Goal: Transaction & Acquisition: Download file/media

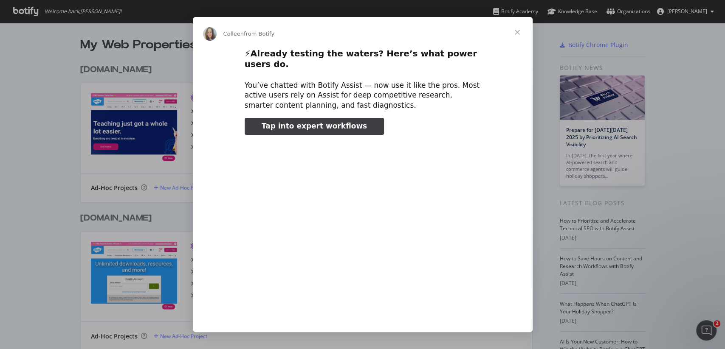
click at [343, 122] on span "Tap into expert workflows" at bounding box center [314, 126] width 105 height 8
type input "1533075"
click at [516, 33] on span "Close" at bounding box center [517, 32] width 31 height 31
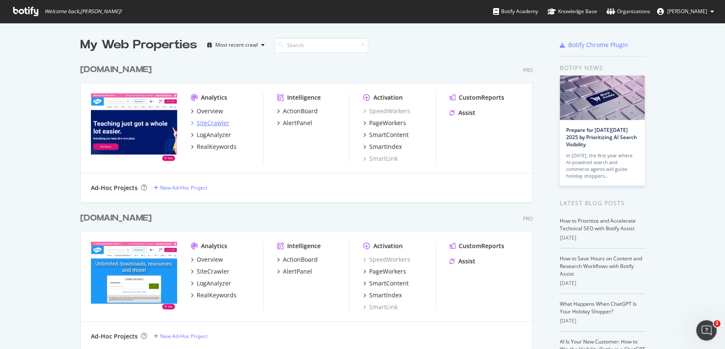
click at [219, 123] on div "SiteCrawler" at bounding box center [213, 123] width 33 height 8
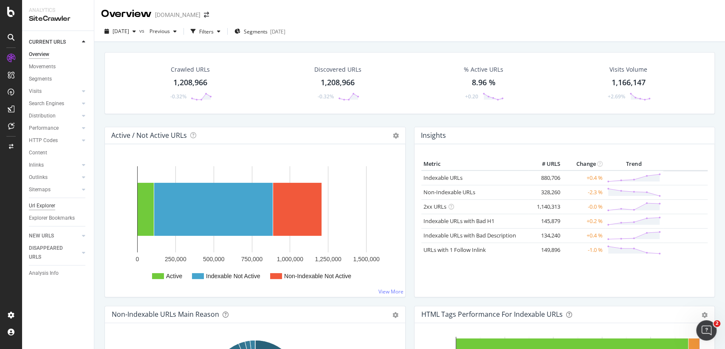
click at [53, 209] on div "Url Explorer" at bounding box center [42, 206] width 26 height 9
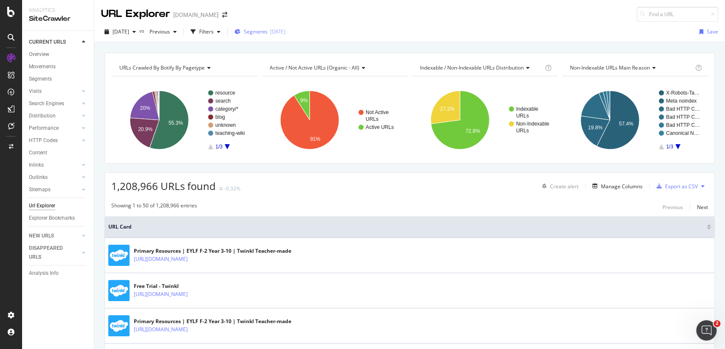
click at [285, 34] on div "Segments [DATE]" at bounding box center [259, 31] width 51 height 7
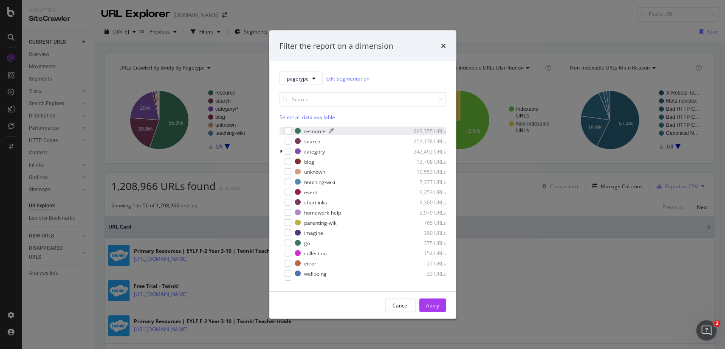
click at [315, 128] on div "resource" at bounding box center [314, 130] width 21 height 7
click at [442, 296] on div "Cancel Apply" at bounding box center [362, 305] width 187 height 27
click at [441, 307] on button "Apply" at bounding box center [432, 306] width 27 height 14
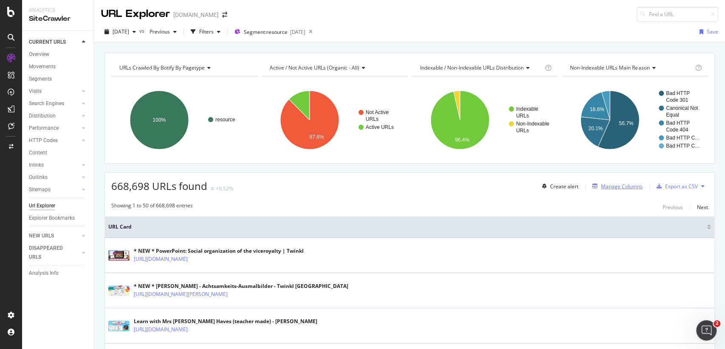
click at [633, 185] on div "Manage Columns" at bounding box center [622, 186] width 42 height 7
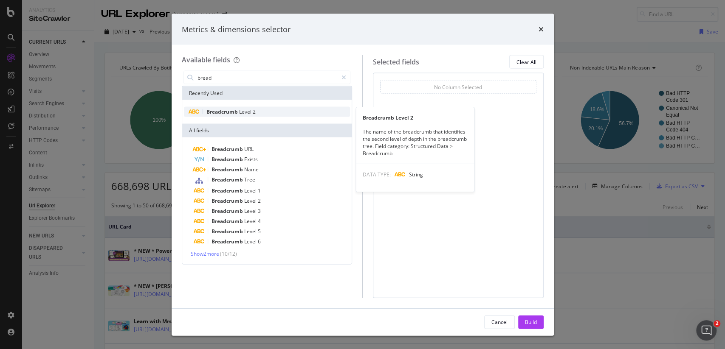
click at [251, 112] on span "Level" at bounding box center [246, 111] width 14 height 7
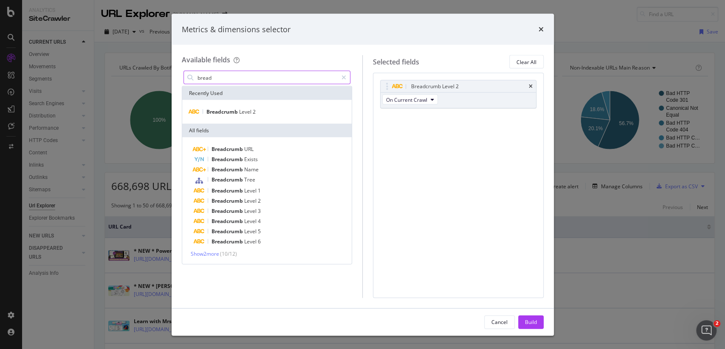
click at [232, 79] on input "bread" at bounding box center [267, 77] width 141 height 13
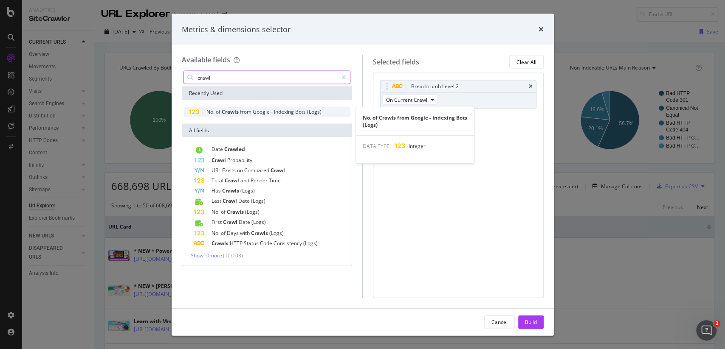
type input "crawl"
click at [247, 114] on span "from" at bounding box center [246, 111] width 13 height 7
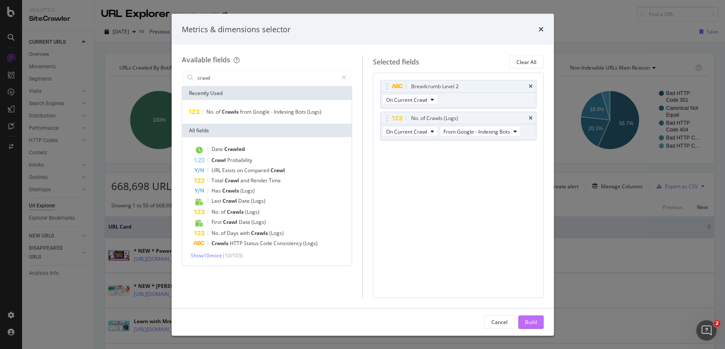
click at [539, 318] on button "Build" at bounding box center [530, 322] width 25 height 14
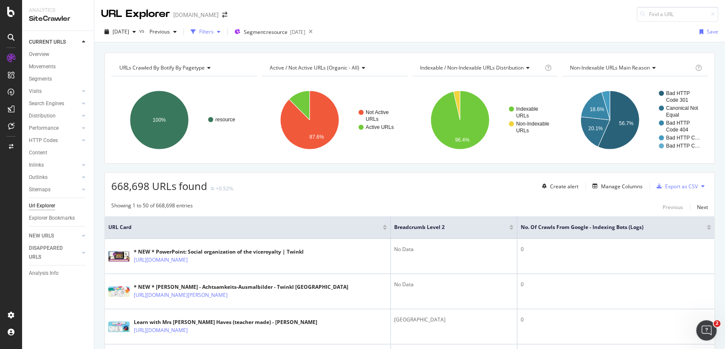
click at [224, 28] on div "Filters" at bounding box center [205, 31] width 37 height 13
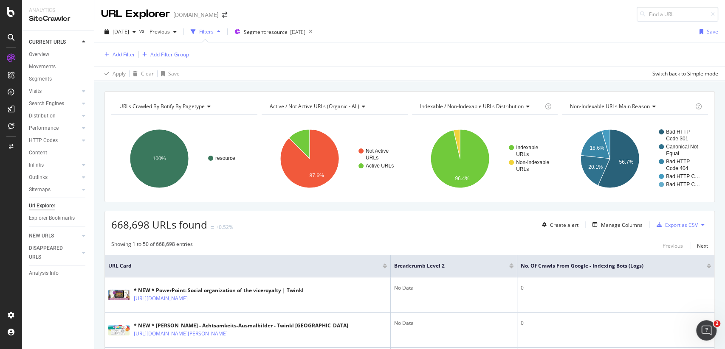
click at [119, 53] on div "Add Filter" at bounding box center [124, 54] width 23 height 7
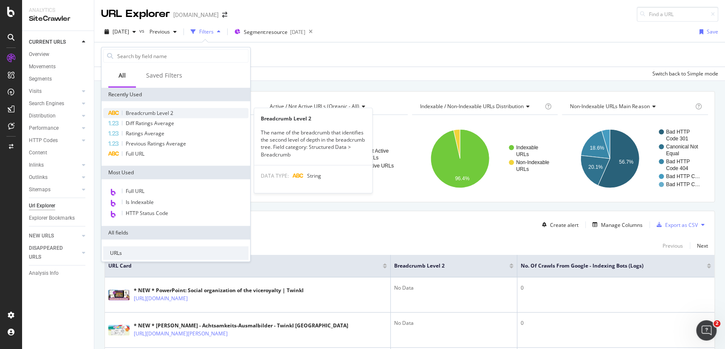
click at [158, 117] on div "Breadcrumb Level 2" at bounding box center [175, 113] width 145 height 10
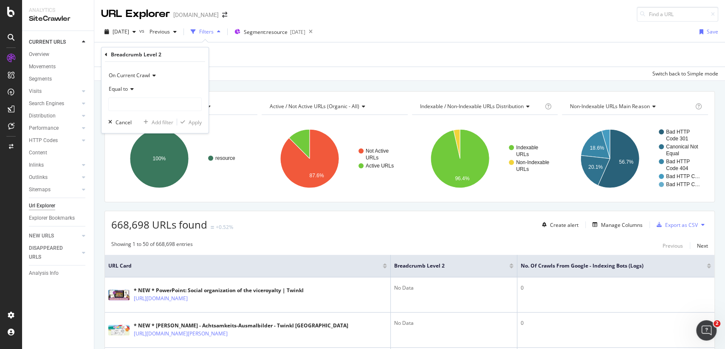
click at [130, 88] on icon at bounding box center [131, 89] width 6 height 5
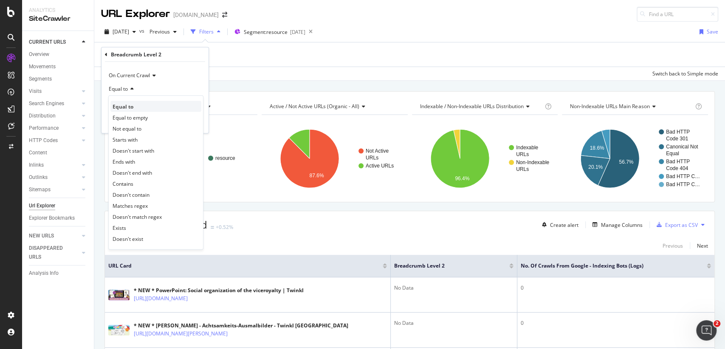
click at [140, 108] on div "Equal to" at bounding box center [155, 106] width 91 height 11
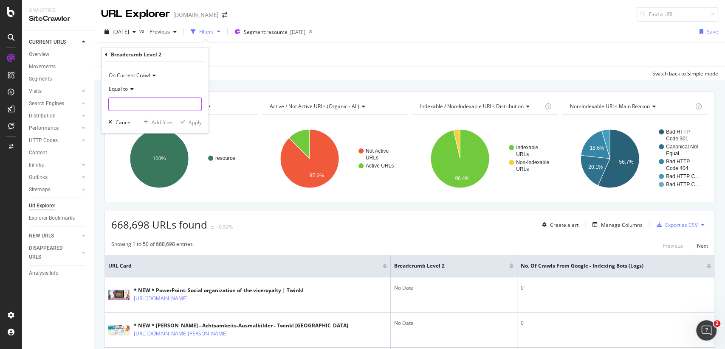
click at [140, 107] on input "text" at bounding box center [155, 105] width 93 height 14
type input "[GEOGRAPHIC_DATA]"
click at [194, 122] on div "Apply" at bounding box center [195, 121] width 13 height 7
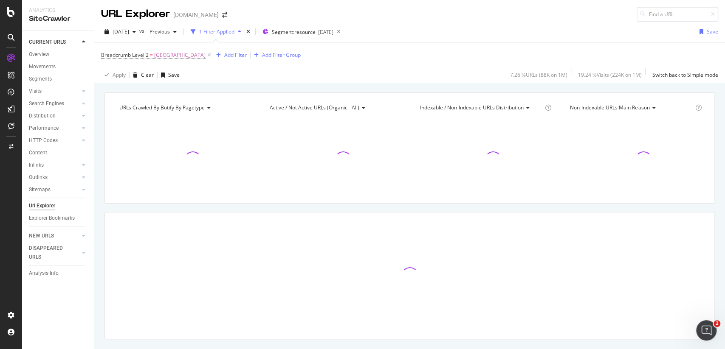
click at [194, 122] on div at bounding box center [184, 156] width 146 height 81
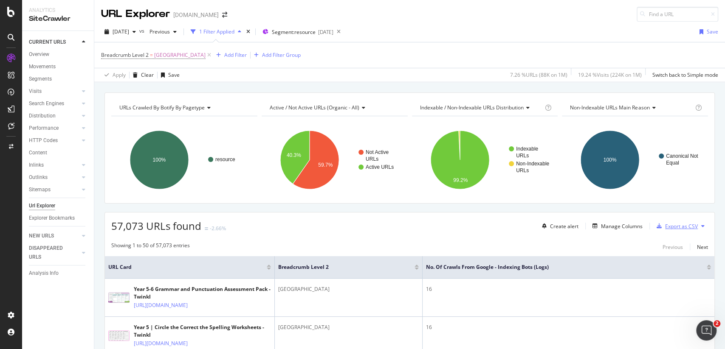
click at [664, 230] on div "Export as CSV" at bounding box center [675, 226] width 45 height 13
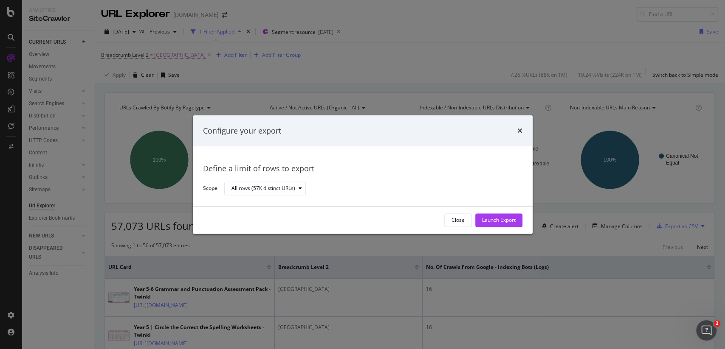
click at [511, 212] on div "Close Launch Export" at bounding box center [363, 220] width 340 height 27
click at [511, 222] on div "Launch Export" at bounding box center [499, 220] width 34 height 7
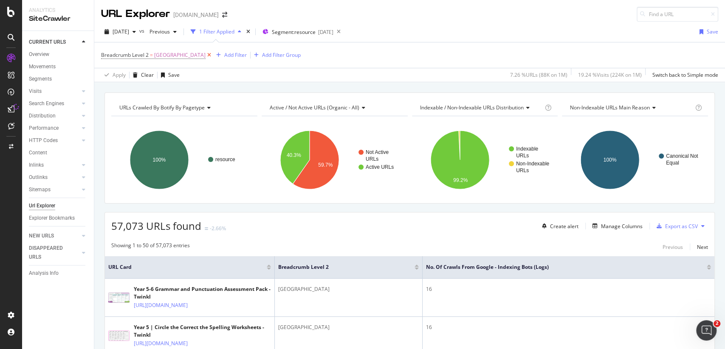
click at [206, 56] on icon at bounding box center [209, 55] width 7 height 8
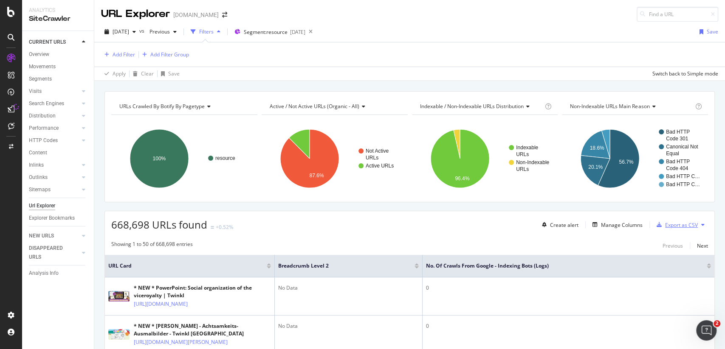
click at [673, 224] on div "Export as CSV" at bounding box center [681, 225] width 33 height 7
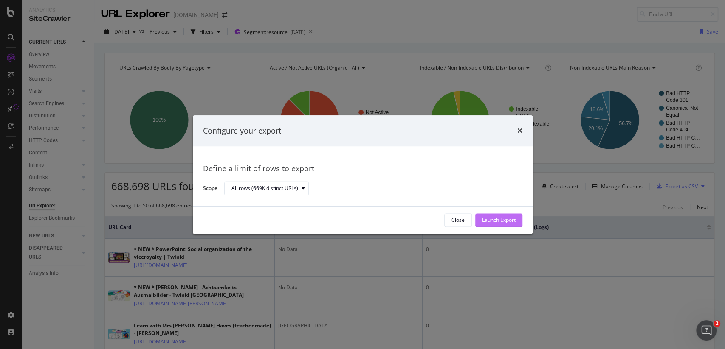
click at [517, 214] on button "Launch Export" at bounding box center [498, 221] width 47 height 14
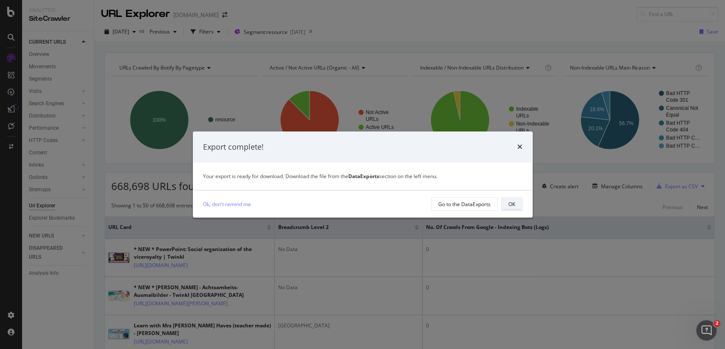
click at [506, 199] on button "OK" at bounding box center [511, 204] width 21 height 14
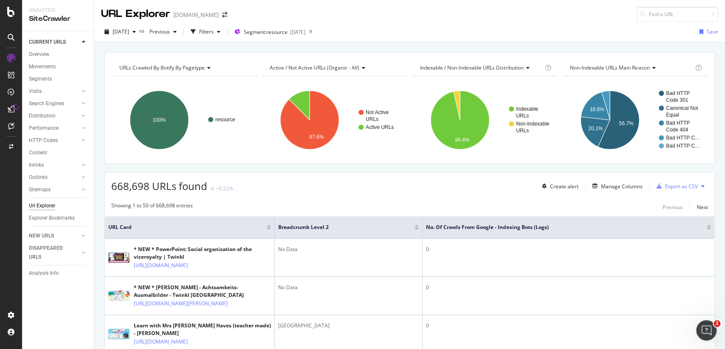
click at [214, 20] on div "URL Explorer twinkl.com.au" at bounding box center [168, 14] width 135 height 15
click at [222, 17] on icon "arrow-right-arrow-left" at bounding box center [224, 15] width 5 height 6
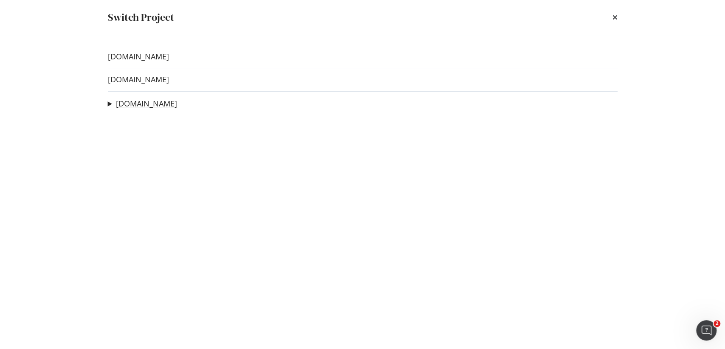
click at [133, 101] on link "[DOMAIN_NAME]" at bounding box center [146, 103] width 61 height 9
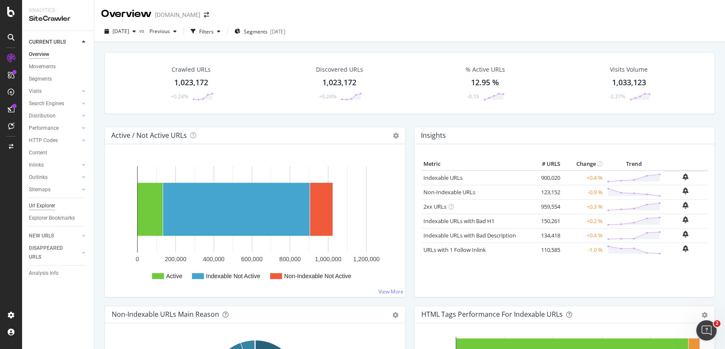
click at [50, 204] on div "Url Explorer" at bounding box center [42, 206] width 26 height 9
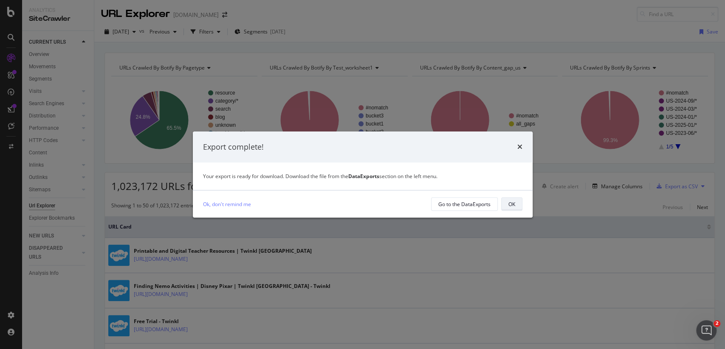
click at [514, 203] on div "OK" at bounding box center [511, 204] width 7 height 7
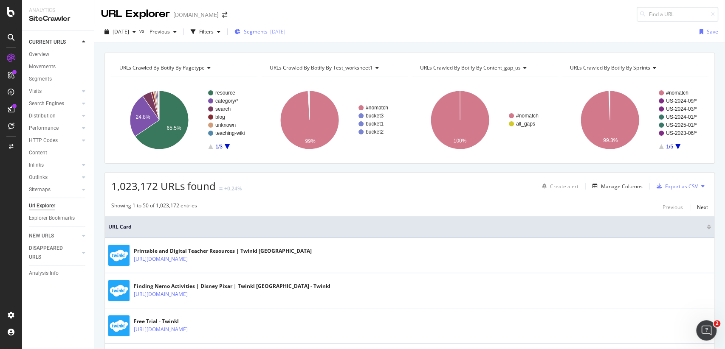
click at [267, 31] on span "Segments" at bounding box center [256, 31] width 24 height 7
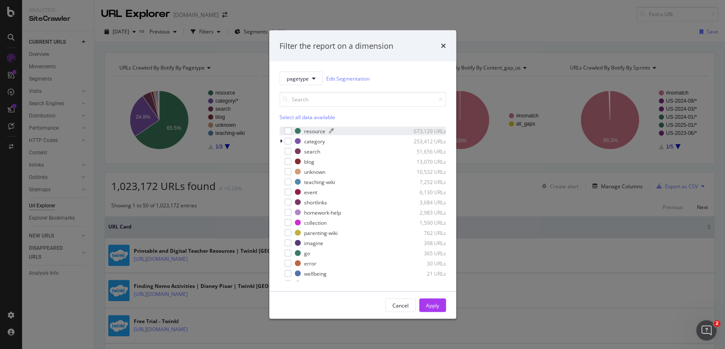
click at [310, 131] on div "resource" at bounding box center [314, 130] width 21 height 7
click at [433, 308] on div "Apply" at bounding box center [432, 305] width 13 height 7
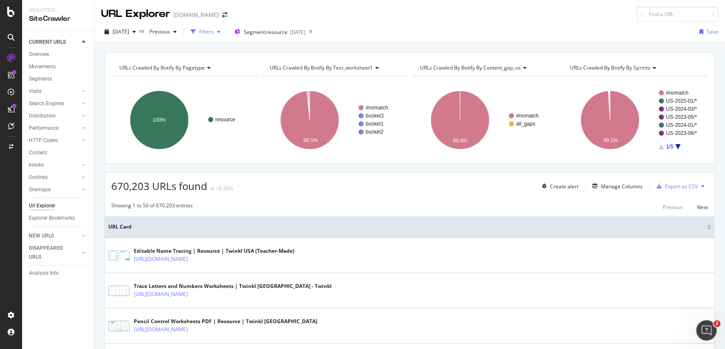
click at [214, 31] on div "Filters" at bounding box center [206, 31] width 14 height 7
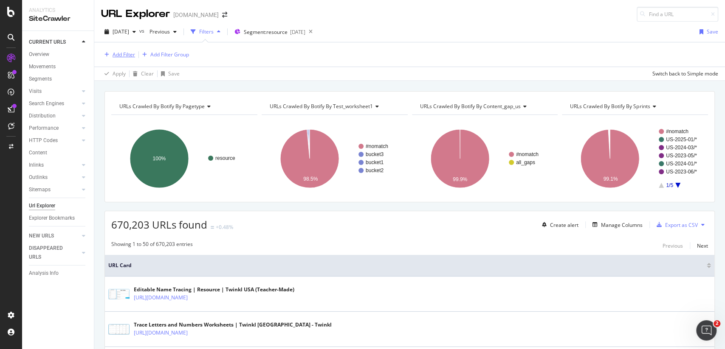
click at [120, 55] on div "Add Filter" at bounding box center [124, 54] width 23 height 7
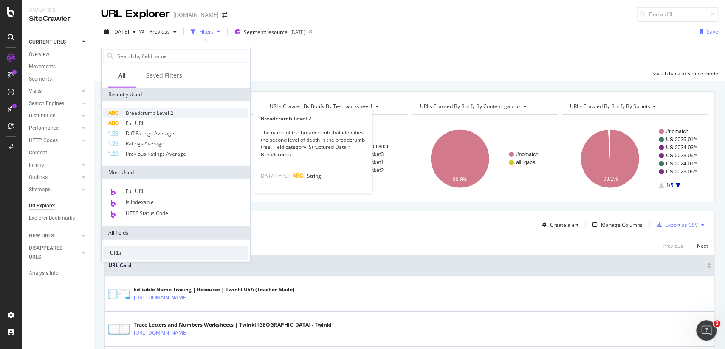
click at [162, 114] on span "Breadcrumb Level 2" at bounding box center [150, 113] width 48 height 7
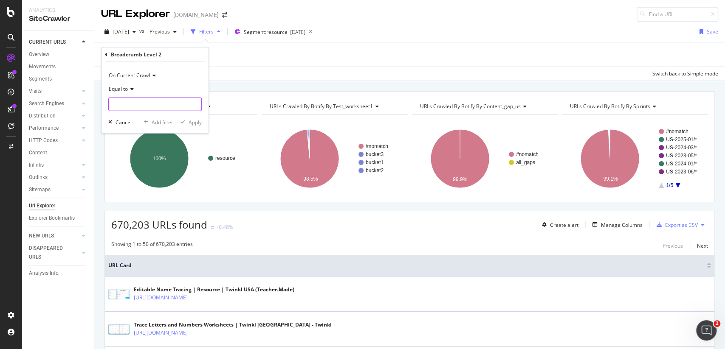
click at [160, 104] on input "text" at bounding box center [155, 105] width 93 height 14
click at [122, 123] on div "Cancel" at bounding box center [123, 121] width 16 height 7
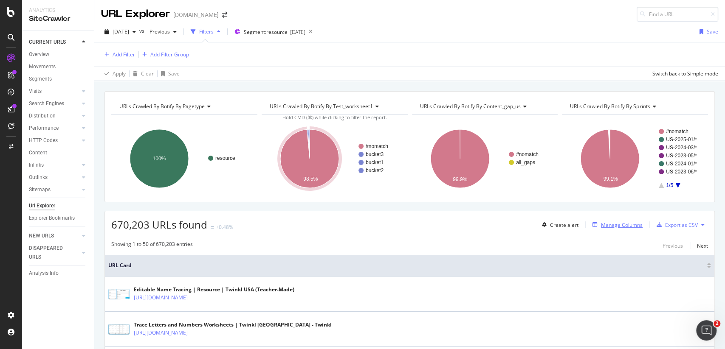
click at [606, 220] on button "Manage Columns" at bounding box center [615, 225] width 53 height 10
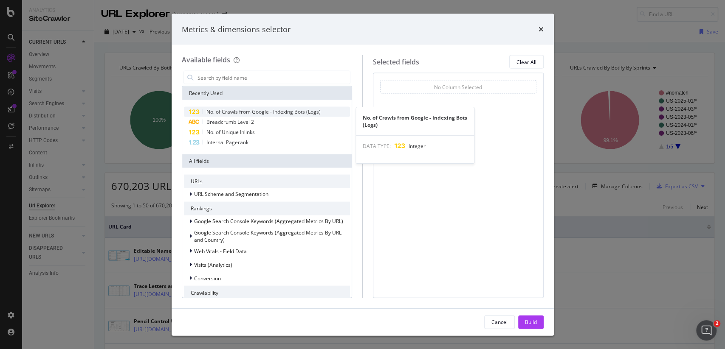
click at [287, 108] on span "No. of Crawls from Google - Indexing Bots (Logs)" at bounding box center [263, 111] width 114 height 7
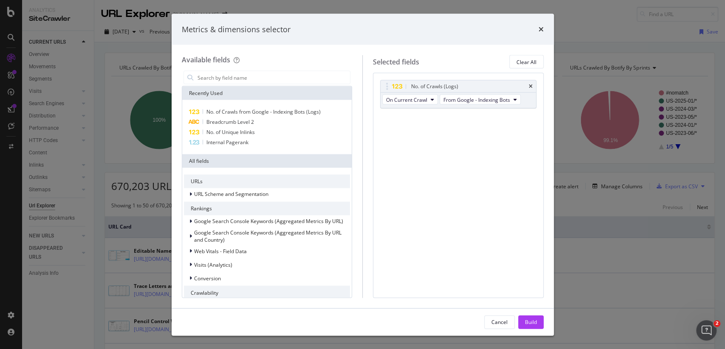
click at [521, 324] on button "Build" at bounding box center [530, 322] width 25 height 14
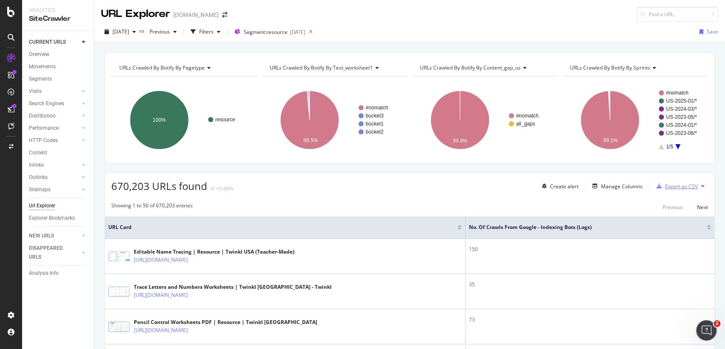
click at [673, 183] on div "Export as CSV" at bounding box center [681, 186] width 33 height 7
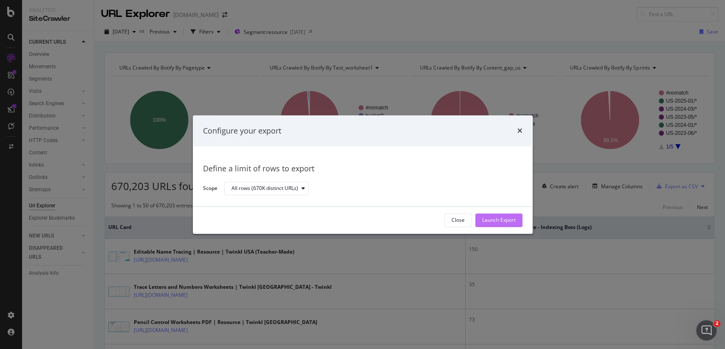
click at [518, 224] on button "Launch Export" at bounding box center [498, 221] width 47 height 14
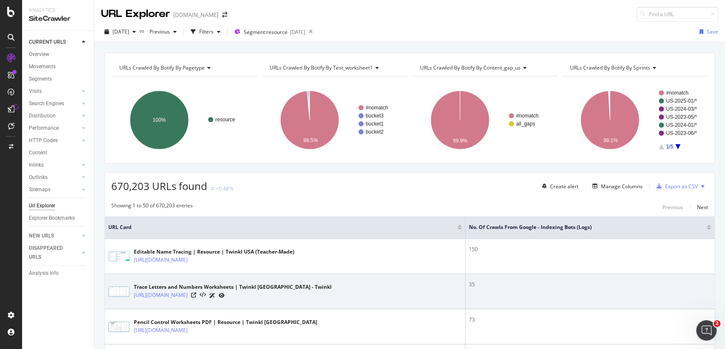
click at [551, 298] on td "35" at bounding box center [589, 291] width 249 height 35
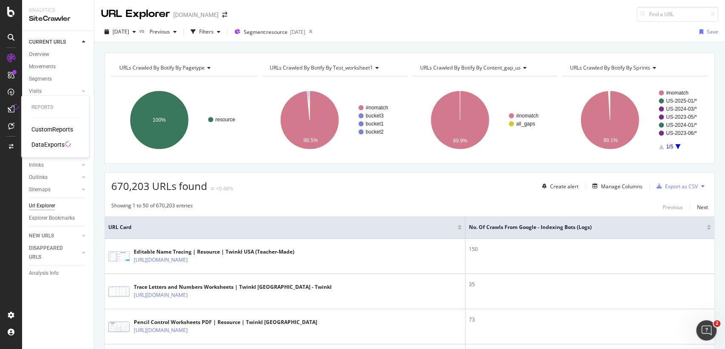
click at [48, 144] on div "DataExports" at bounding box center [47, 145] width 33 height 8
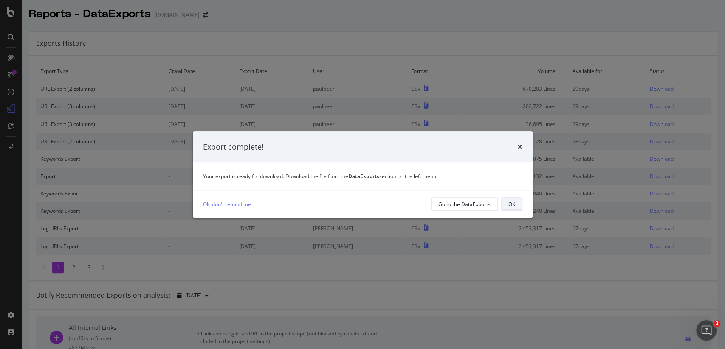
click at [518, 205] on button "OK" at bounding box center [511, 204] width 21 height 14
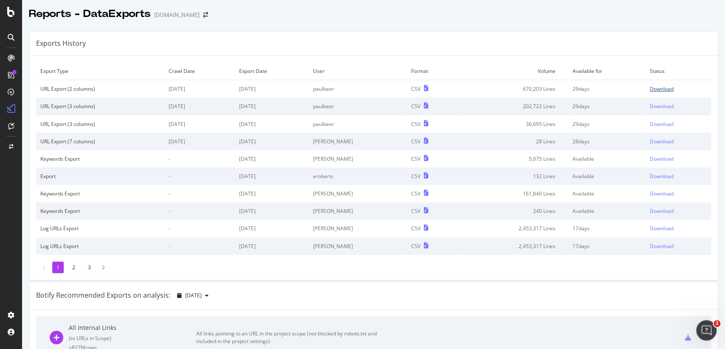
click at [656, 90] on div "Download" at bounding box center [662, 88] width 24 height 7
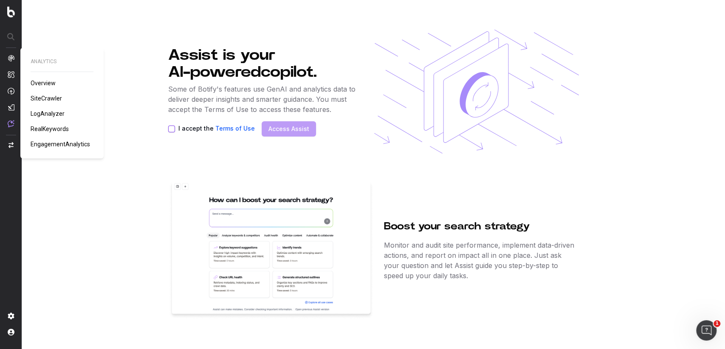
click at [56, 99] on span "SiteCrawler" at bounding box center [46, 98] width 31 height 7
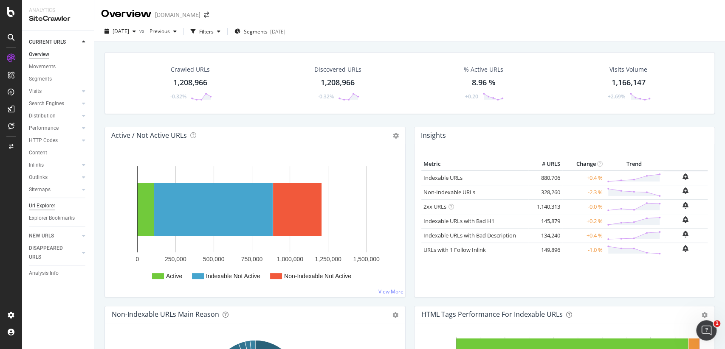
click at [48, 208] on div "Url Explorer" at bounding box center [42, 206] width 26 height 9
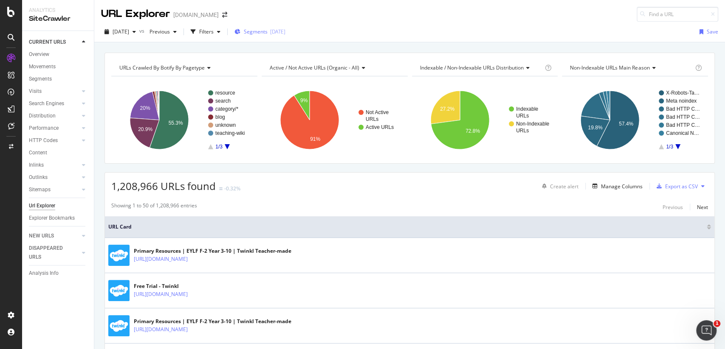
click at [275, 26] on div "Segments [DATE]" at bounding box center [259, 31] width 51 height 13
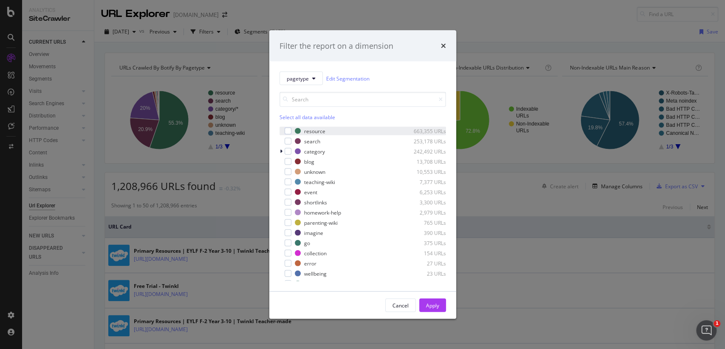
click at [320, 127] on div "resource 663,355 URLs" at bounding box center [362, 131] width 166 height 8
click at [431, 310] on div "Apply" at bounding box center [432, 305] width 13 height 13
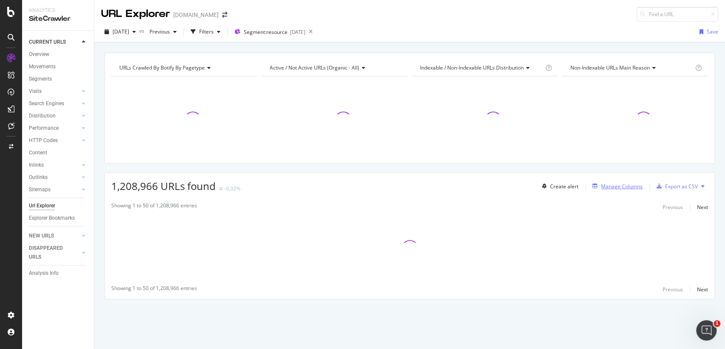
click at [621, 187] on div "Manage Columns" at bounding box center [622, 186] width 42 height 7
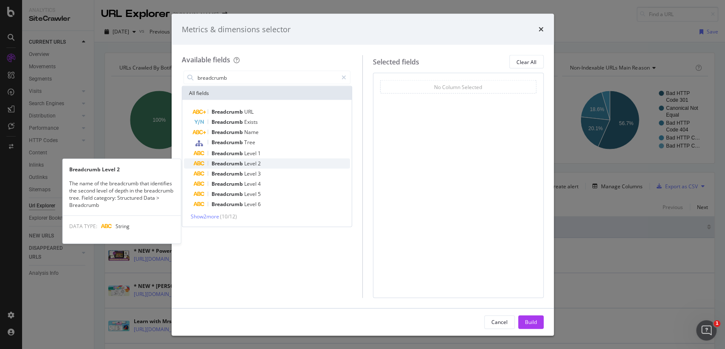
type input "breadcrumb"
click at [241, 162] on span "Breadcrumb" at bounding box center [227, 163] width 33 height 7
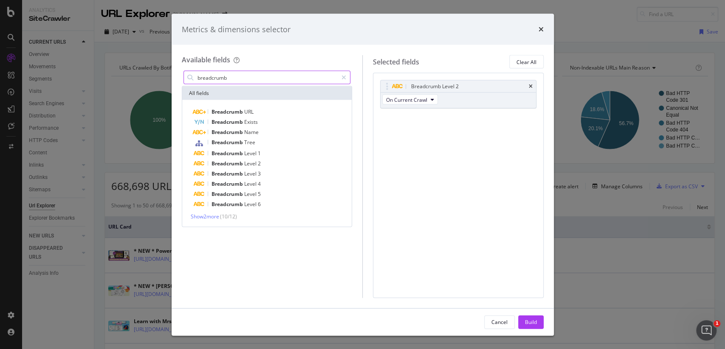
click at [261, 81] on input "breadcrumb" at bounding box center [267, 77] width 141 height 13
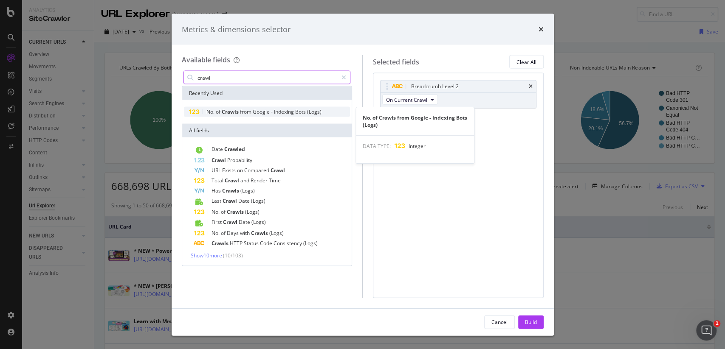
type input "crawl"
click at [307, 113] on span "Bots" at bounding box center [301, 111] width 12 height 7
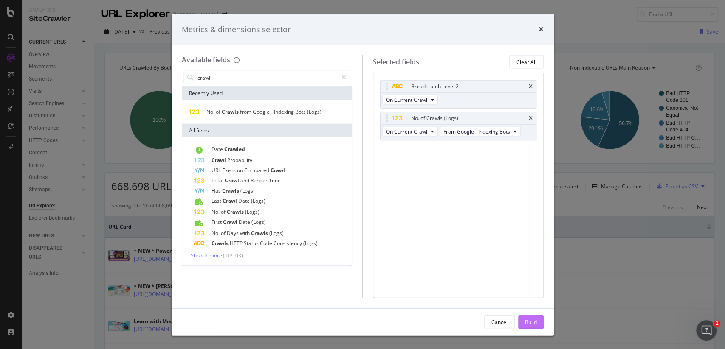
click at [535, 320] on div "Build" at bounding box center [531, 321] width 12 height 7
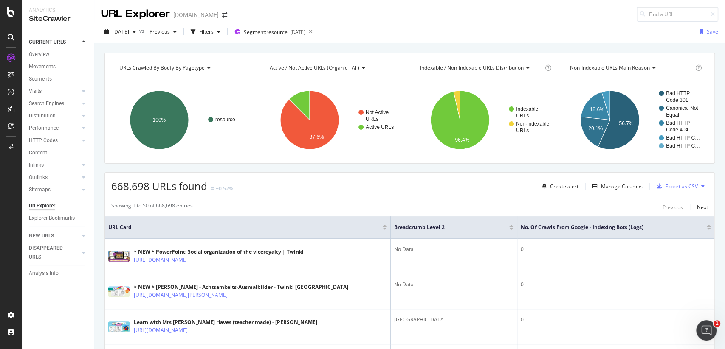
click at [619, 179] on div "Create alert Manage Columns Export as CSV" at bounding box center [622, 186] width 169 height 14
click at [620, 185] on div "Manage Columns" at bounding box center [622, 186] width 42 height 7
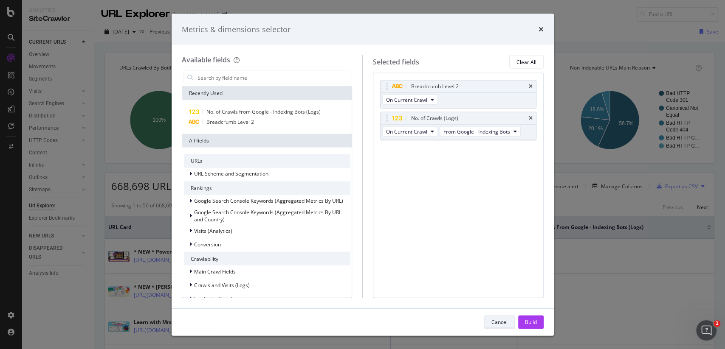
click at [507, 319] on div "Cancel" at bounding box center [499, 321] width 16 height 7
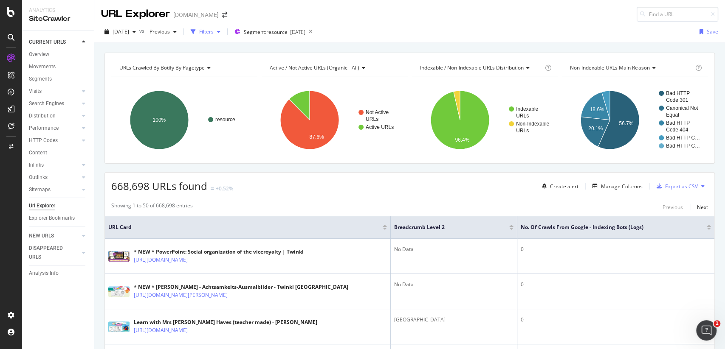
click at [214, 30] on div "Filters" at bounding box center [206, 31] width 14 height 7
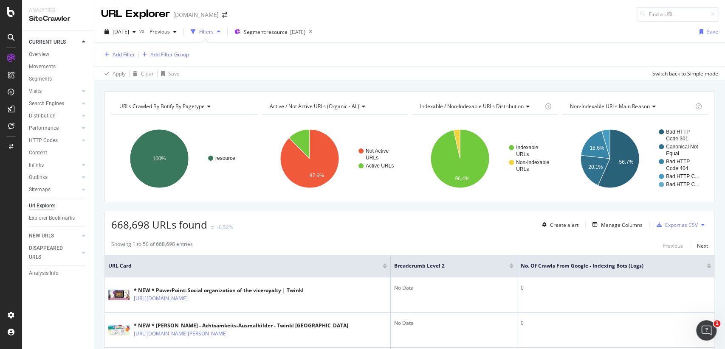
click at [126, 53] on div "Add Filter" at bounding box center [124, 54] width 23 height 7
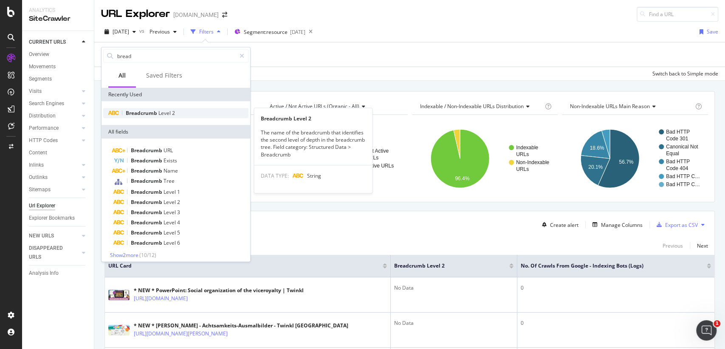
type input "bread"
click at [158, 111] on span "Level" at bounding box center [165, 113] width 14 height 7
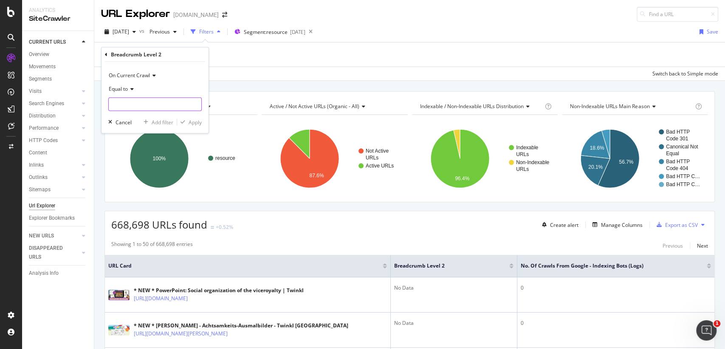
click at [143, 102] on input "text" at bounding box center [155, 105] width 93 height 14
type input "[GEOGRAPHIC_DATA]"
click at [194, 122] on div "Apply" at bounding box center [195, 121] width 13 height 7
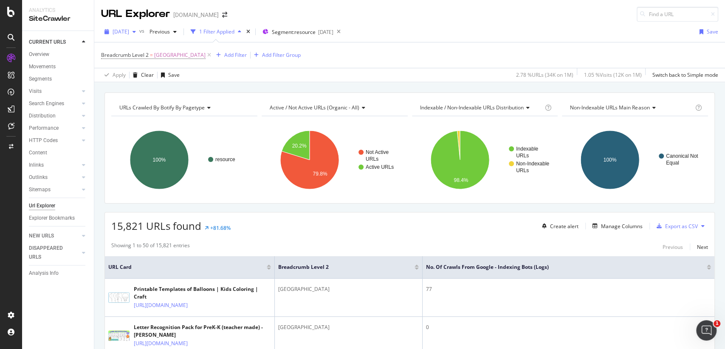
click at [139, 35] on div "[DATE]" at bounding box center [120, 31] width 38 height 13
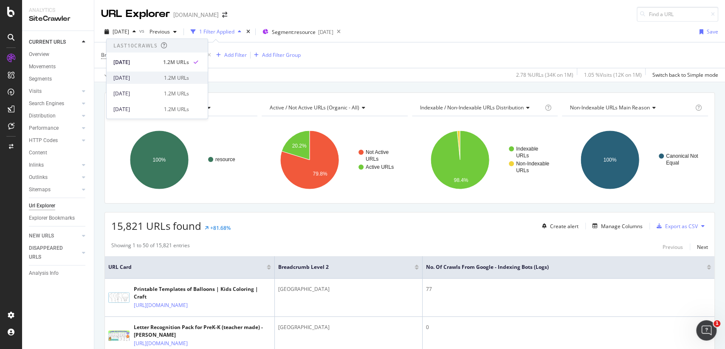
click at [146, 76] on div "[DATE]" at bounding box center [135, 78] width 45 height 8
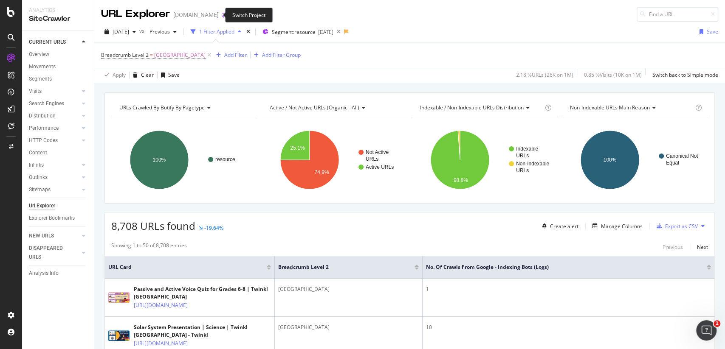
click at [222, 13] on icon "arrow-right-arrow-left" at bounding box center [224, 15] width 5 height 6
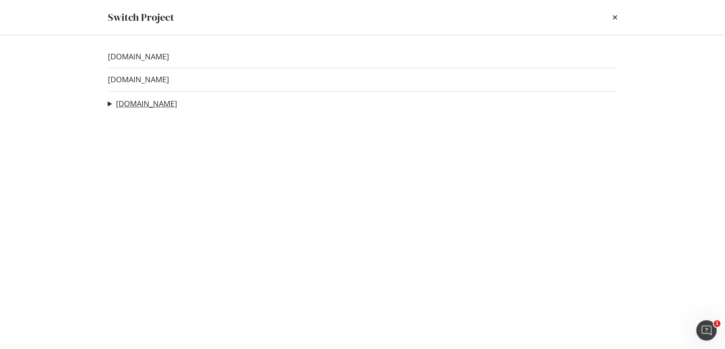
click at [128, 102] on link "[DOMAIN_NAME]" at bounding box center [146, 103] width 61 height 9
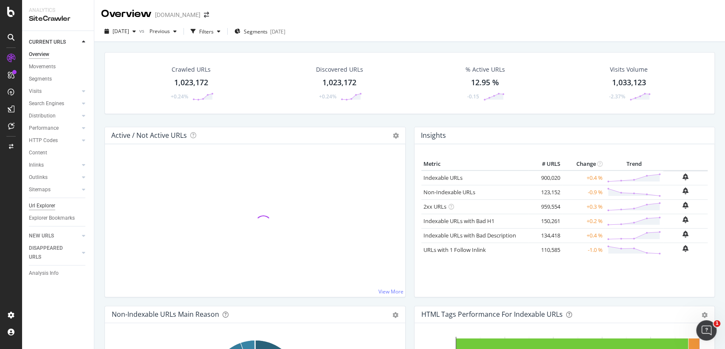
click at [52, 205] on div "Url Explorer" at bounding box center [42, 206] width 26 height 9
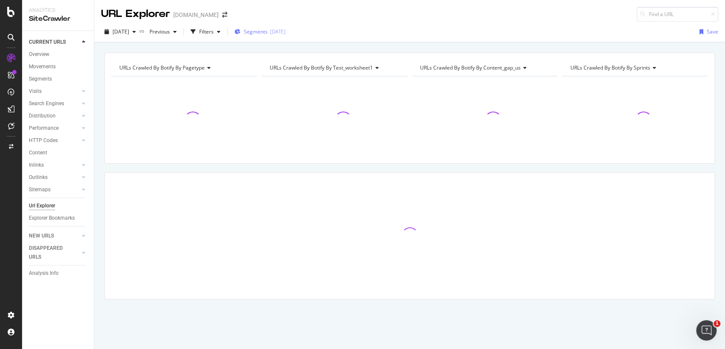
click at [271, 26] on div "Segments [DATE]" at bounding box center [259, 31] width 51 height 13
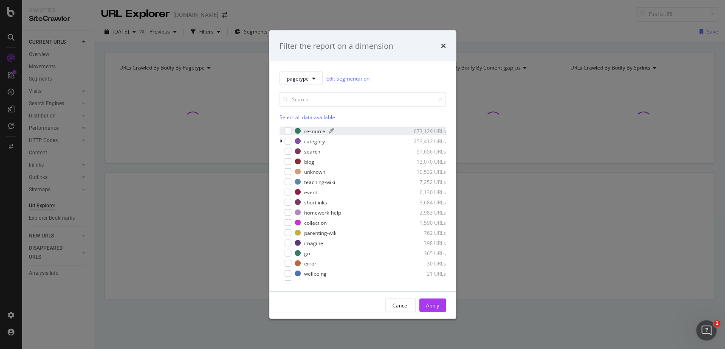
click at [304, 130] on div "resource" at bounding box center [314, 130] width 21 height 7
click at [430, 309] on div "Apply" at bounding box center [432, 305] width 13 height 7
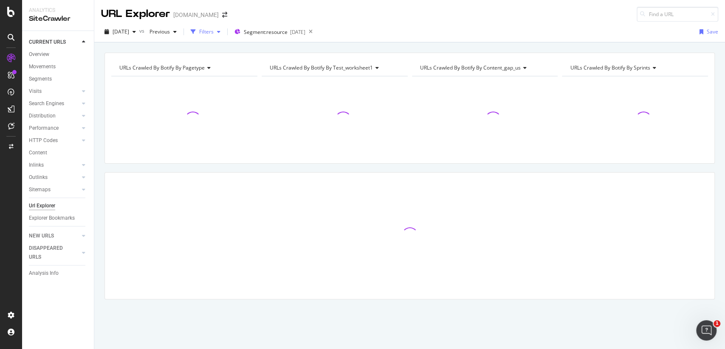
click at [214, 34] on div "Filters" at bounding box center [206, 31] width 14 height 7
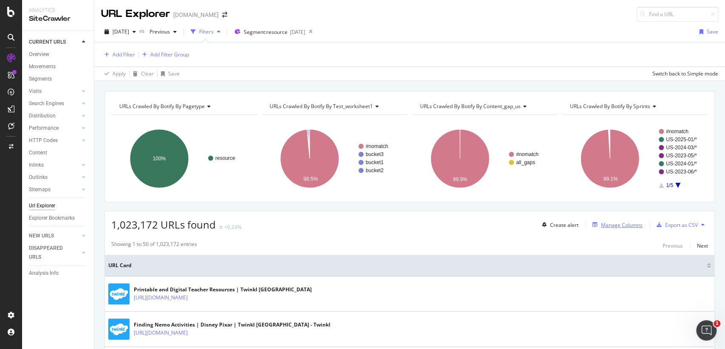
click at [607, 222] on div "Manage Columns" at bounding box center [622, 225] width 42 height 7
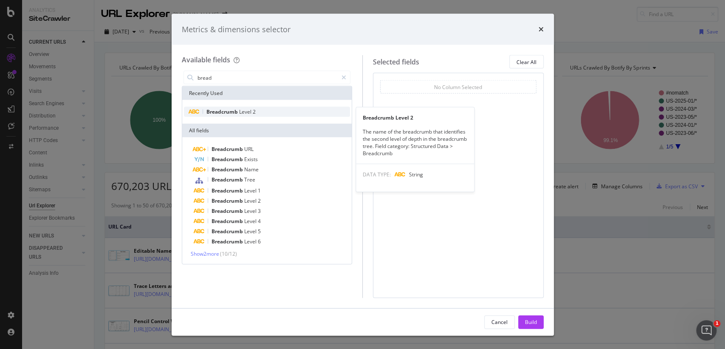
click at [244, 111] on span "Level" at bounding box center [246, 111] width 14 height 7
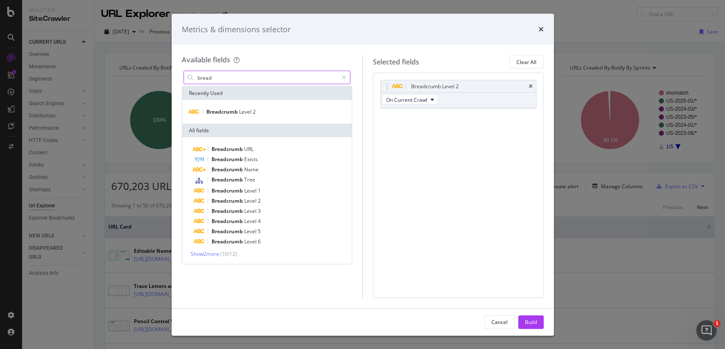
click at [225, 82] on input "bread" at bounding box center [267, 77] width 141 height 13
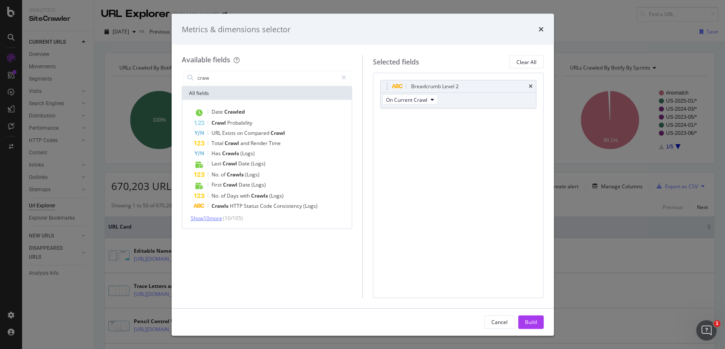
click at [222, 220] on span "Show 10 more" at bounding box center [206, 218] width 31 height 7
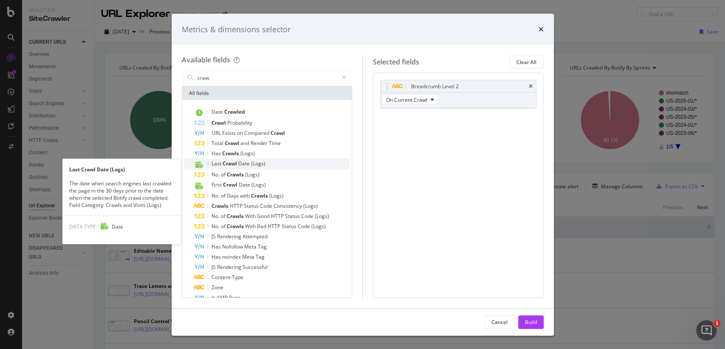
scroll to position [33, 0]
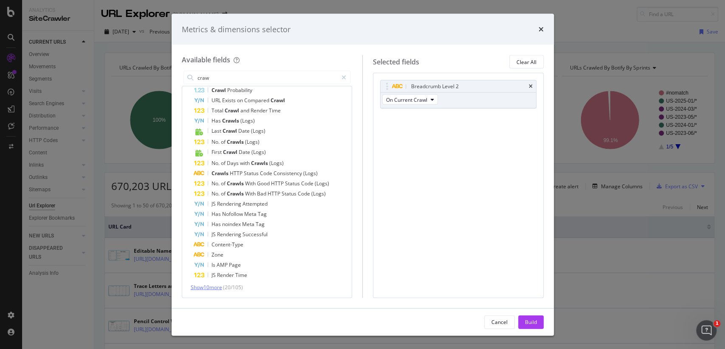
click at [217, 284] on span "Show 10 more" at bounding box center [206, 287] width 31 height 7
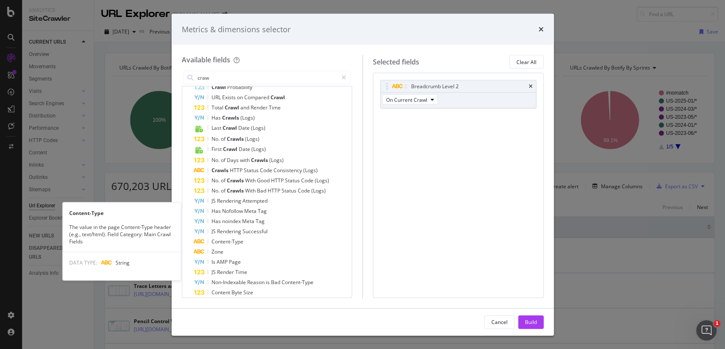
scroll to position [0, 0]
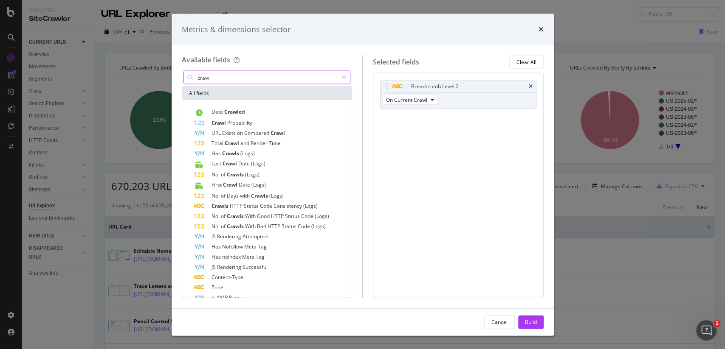
click at [234, 83] on input "craw" at bounding box center [267, 77] width 141 height 13
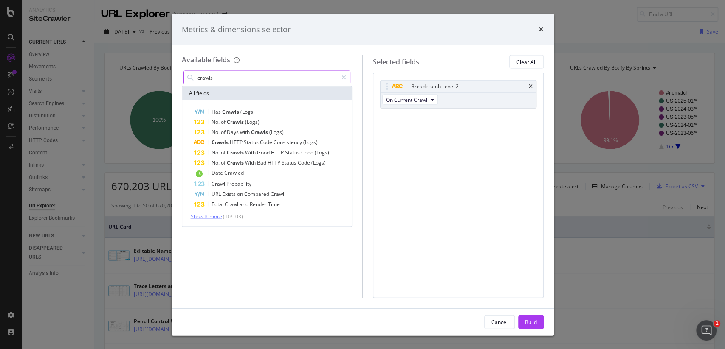
type input "crawls"
click at [219, 215] on span "Show 10 more" at bounding box center [206, 216] width 31 height 7
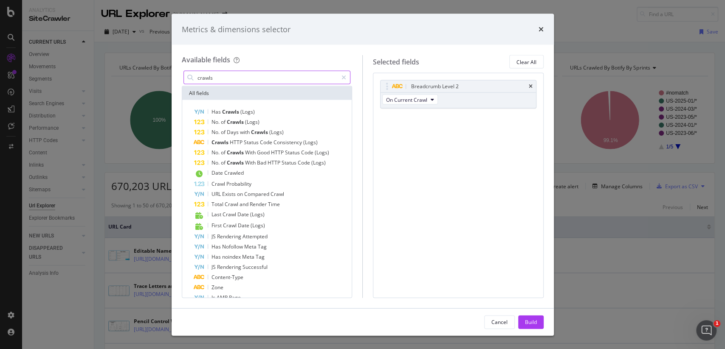
click at [253, 76] on input "crawls" at bounding box center [267, 77] width 141 height 13
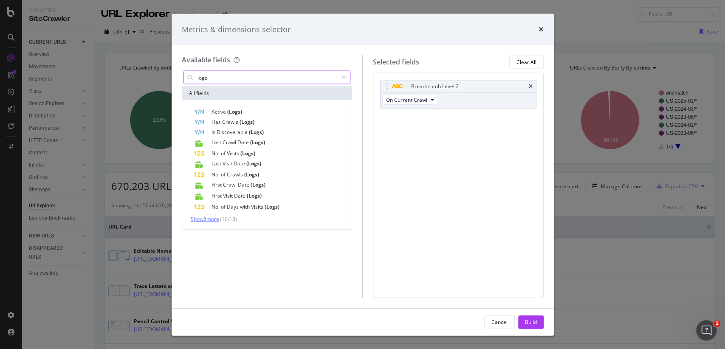
type input "logs"
click at [214, 219] on span "Show 8 more" at bounding box center [205, 219] width 28 height 7
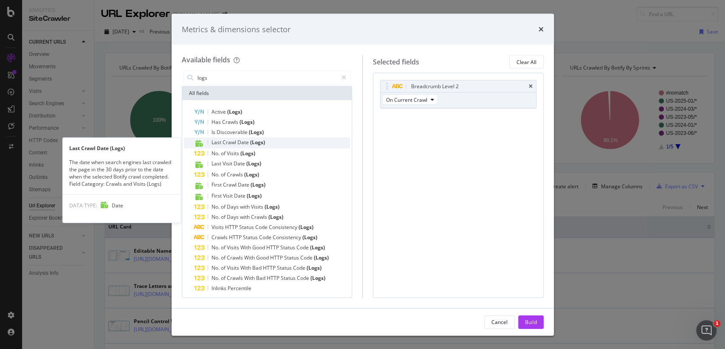
scroll to position [3, 0]
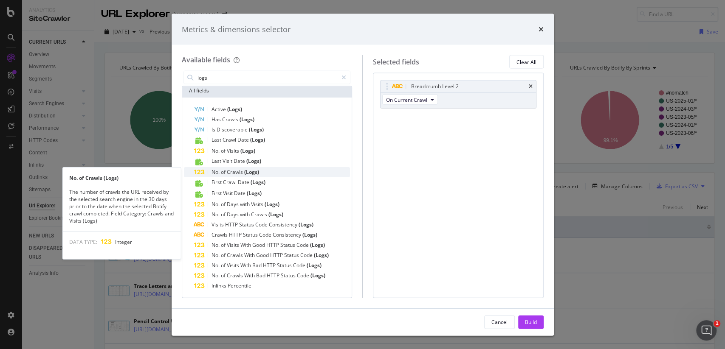
click at [234, 172] on span "Crawls" at bounding box center [235, 172] width 17 height 7
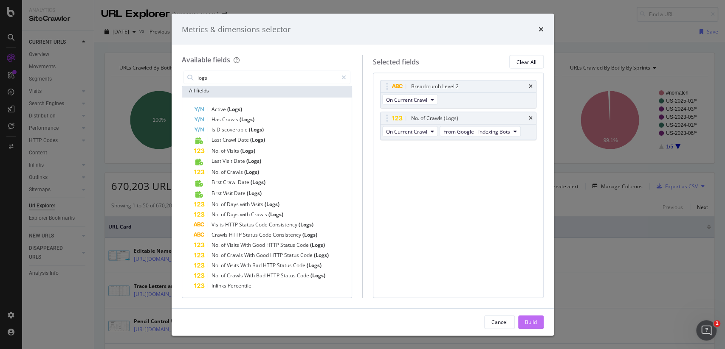
click at [534, 320] on div "Build" at bounding box center [531, 321] width 12 height 7
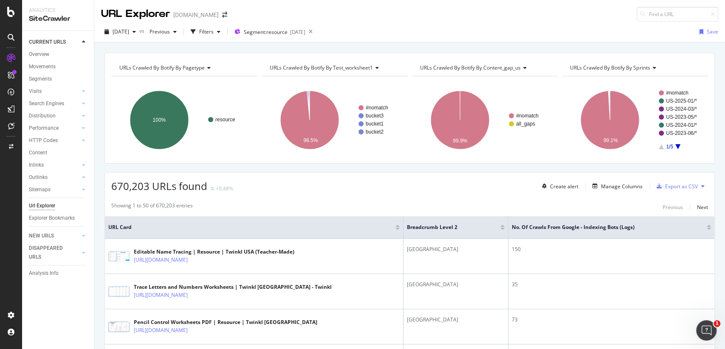
click at [229, 40] on div "[DATE] vs Previous Filters Segment: resource [DATE] Save" at bounding box center [409, 33] width 631 height 17
click at [214, 34] on div "Filters" at bounding box center [206, 31] width 14 height 7
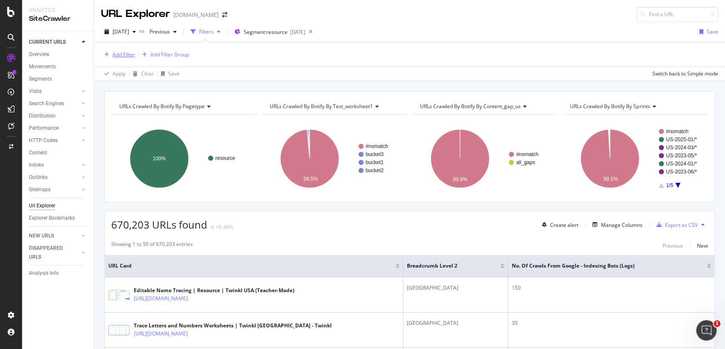
click at [114, 53] on div "Add Filter" at bounding box center [124, 54] width 23 height 7
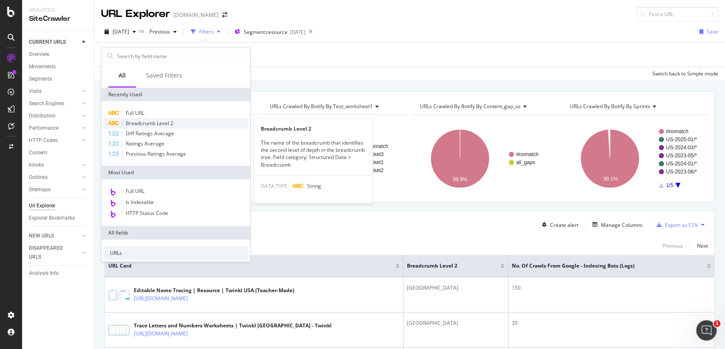
click at [155, 121] on span "Breadcrumb Level 2" at bounding box center [150, 123] width 48 height 7
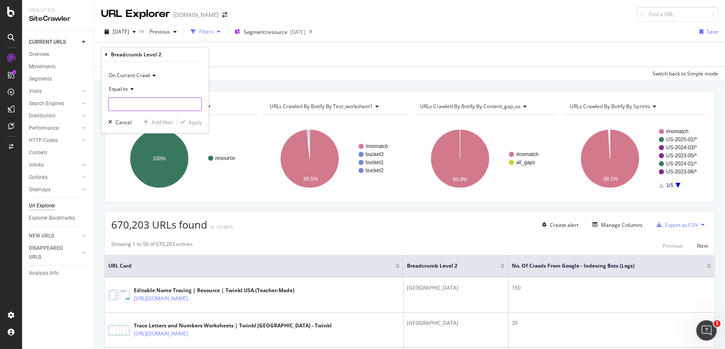
click at [160, 108] on input "text" at bounding box center [155, 105] width 93 height 14
type input "[GEOGRAPHIC_DATA]"
click at [199, 128] on div "On Current Crawl Equal to [GEOGRAPHIC_DATA] Cancel Add filter Apply" at bounding box center [154, 97] width 107 height 71
click at [195, 124] on div "Apply" at bounding box center [195, 121] width 13 height 7
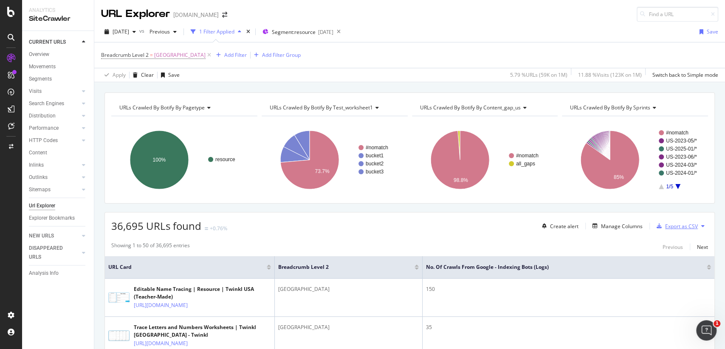
click at [673, 228] on div "Export as CSV" at bounding box center [681, 226] width 33 height 7
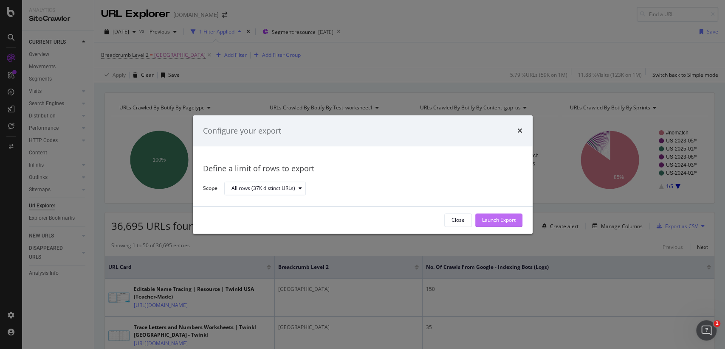
click at [515, 222] on button "Launch Export" at bounding box center [498, 221] width 47 height 14
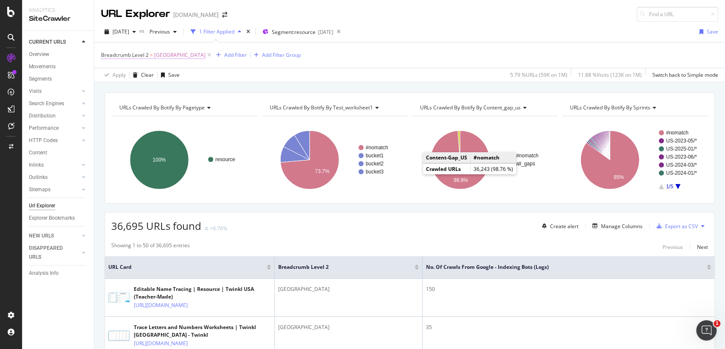
click at [151, 56] on span "=" at bounding box center [151, 54] width 3 height 7
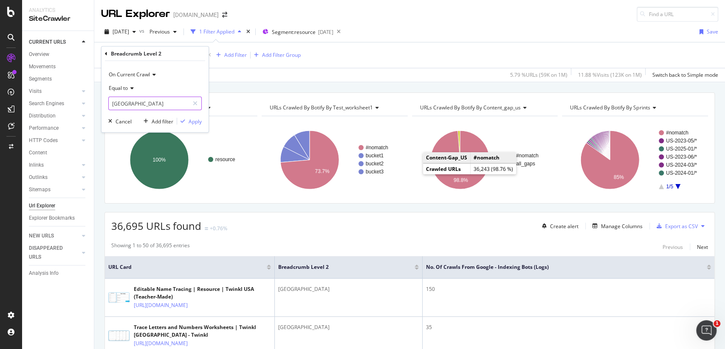
click at [136, 100] on input "[GEOGRAPHIC_DATA]" at bounding box center [149, 104] width 80 height 14
click at [126, 89] on span "Equal to" at bounding box center [118, 87] width 19 height 7
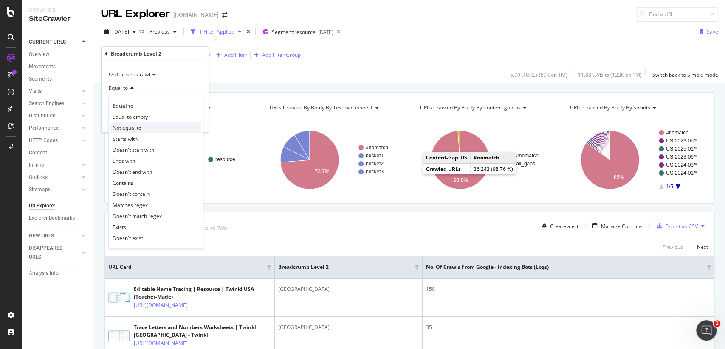
click at [136, 127] on span "Not equal to" at bounding box center [127, 127] width 29 height 7
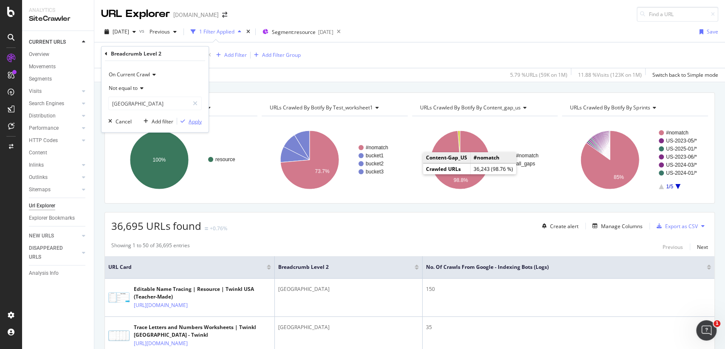
click at [191, 123] on div "Apply" at bounding box center [195, 121] width 13 height 7
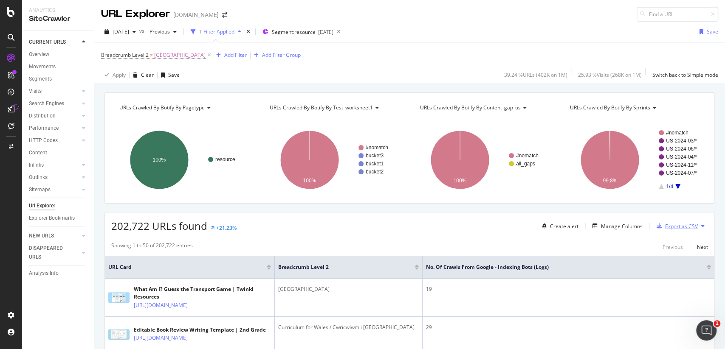
click at [676, 228] on div "Export as CSV" at bounding box center [681, 226] width 33 height 7
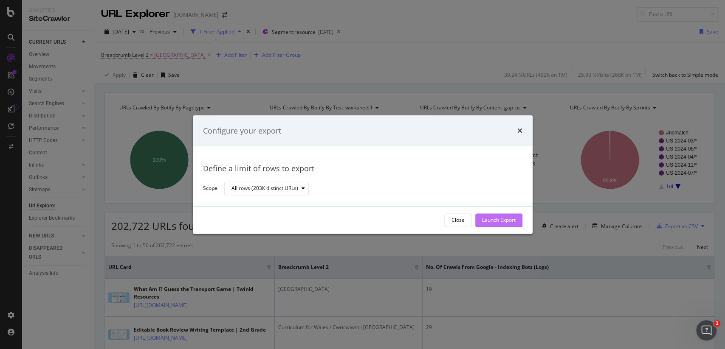
click at [511, 217] on div "Launch Export" at bounding box center [499, 220] width 34 height 7
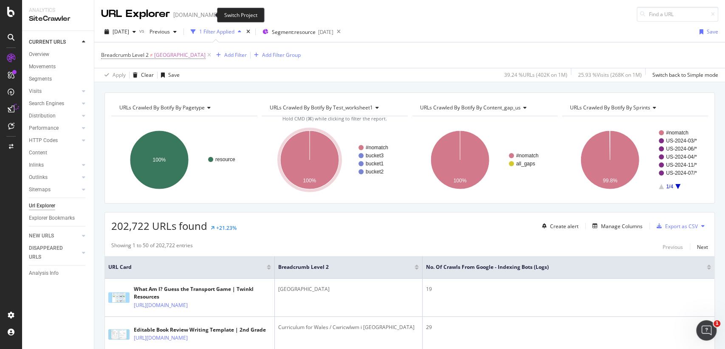
click at [219, 14] on span at bounding box center [225, 15] width 12 height 6
click at [222, 14] on icon "arrow-right-arrow-left" at bounding box center [224, 15] width 5 height 6
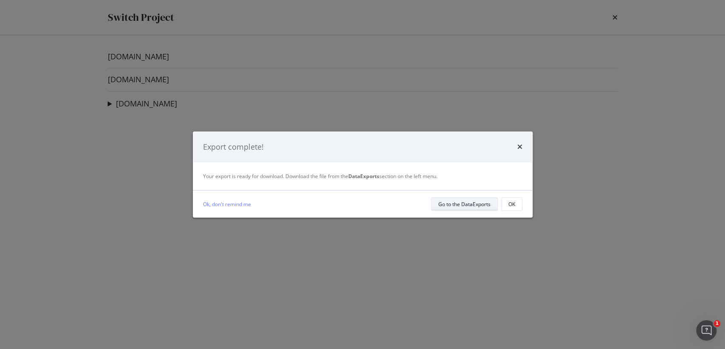
click at [477, 206] on div "Go to the DataExports" at bounding box center [464, 204] width 52 height 7
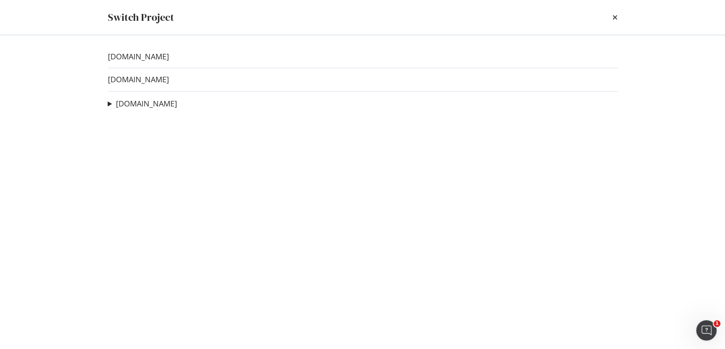
click at [127, 109] on summary "[DOMAIN_NAME]" at bounding box center [142, 104] width 69 height 11
click at [142, 107] on link "[DOMAIN_NAME]" at bounding box center [146, 103] width 61 height 9
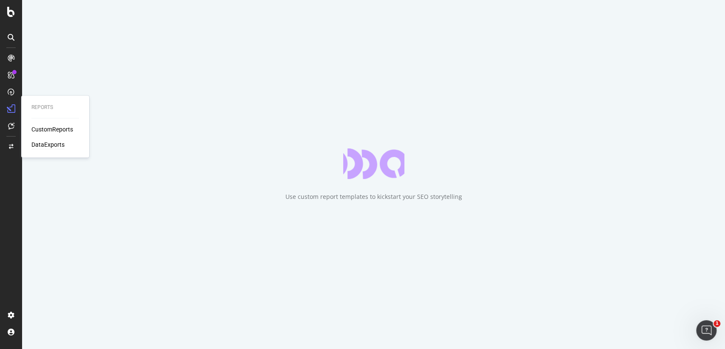
click at [47, 143] on div "DataExports" at bounding box center [47, 145] width 33 height 8
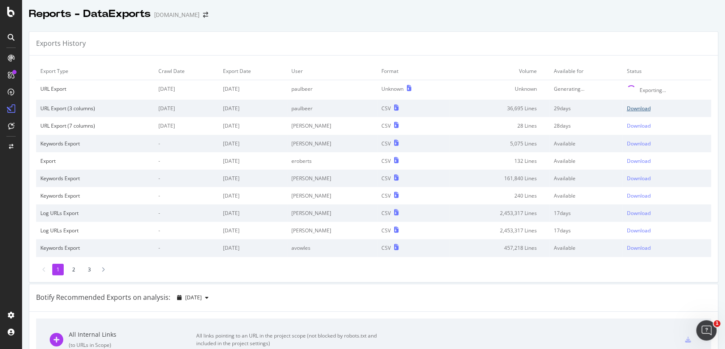
click at [632, 105] on div "Download" at bounding box center [638, 108] width 24 height 7
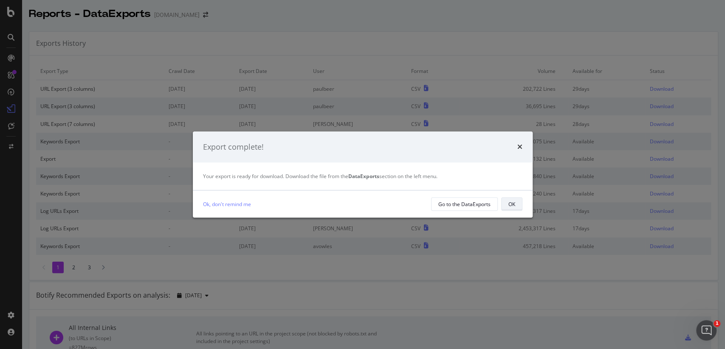
click at [519, 211] on button "OK" at bounding box center [511, 204] width 21 height 14
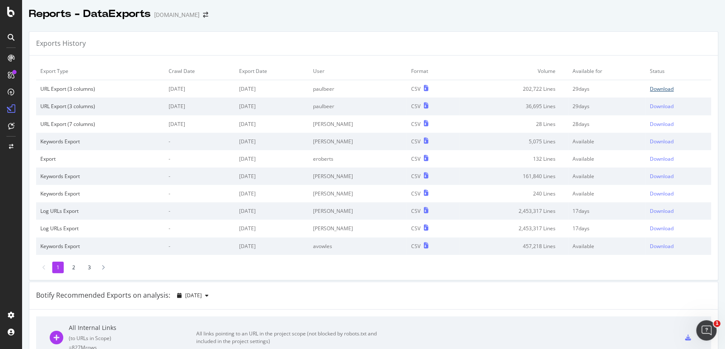
click at [662, 86] on div "Download" at bounding box center [662, 88] width 24 height 7
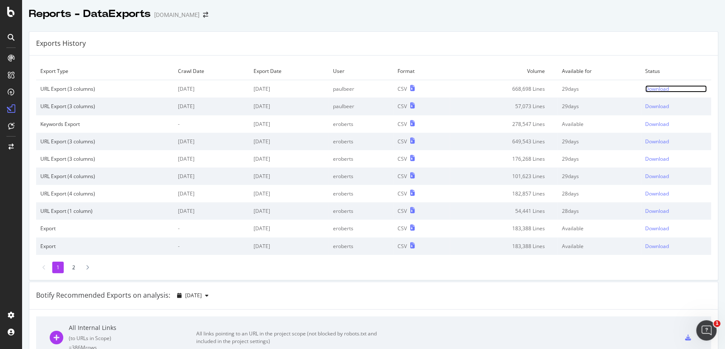
click at [657, 89] on div "Download" at bounding box center [657, 88] width 24 height 7
click at [658, 104] on div "Download" at bounding box center [657, 106] width 24 height 7
